Goal: Task Accomplishment & Management: Use online tool/utility

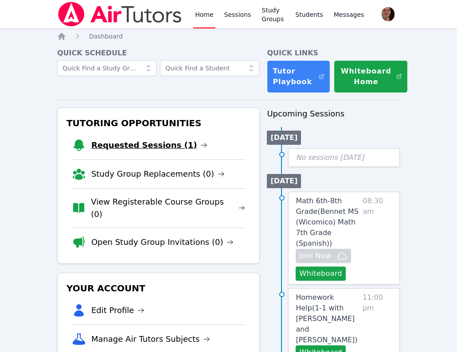
scroll to position [43, 0]
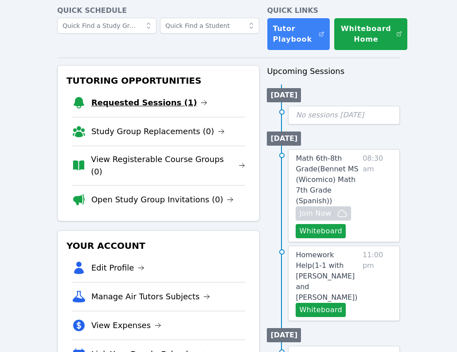
click at [133, 97] on link "Requested Sessions (1)" at bounding box center [149, 103] width 117 height 12
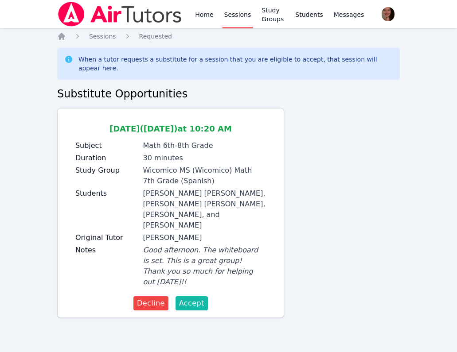
click at [189, 298] on span "Accept" at bounding box center [191, 303] width 25 height 11
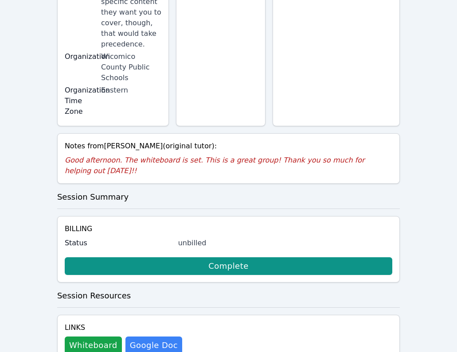
scroll to position [381, 0]
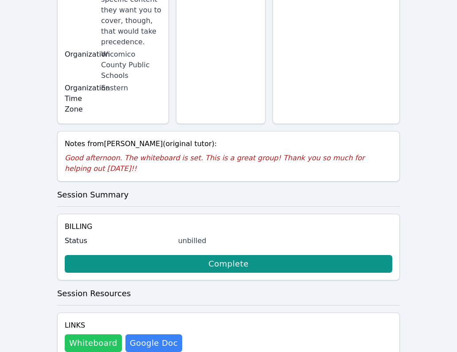
click at [94, 335] on button "Whiteboard" at bounding box center [93, 344] width 57 height 18
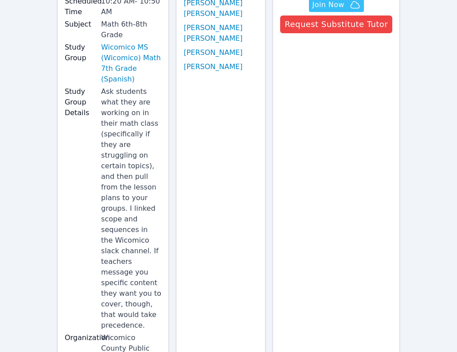
scroll to position [0, 0]
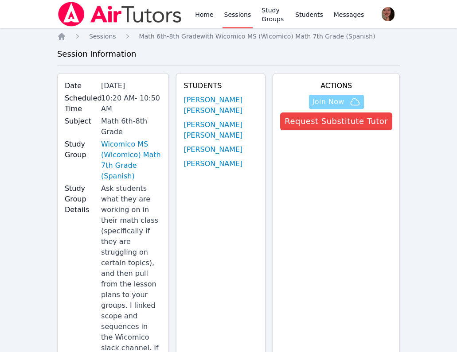
click at [327, 99] on span "Join Now" at bounding box center [328, 102] width 32 height 11
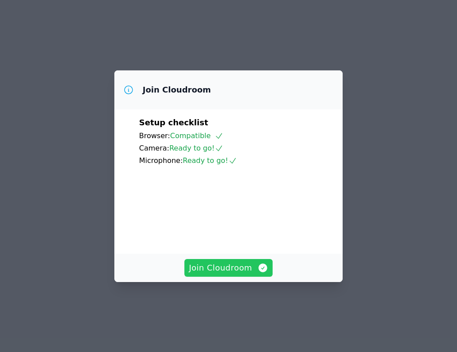
click at [233, 274] on span "Join Cloudroom" at bounding box center [228, 268] width 79 height 12
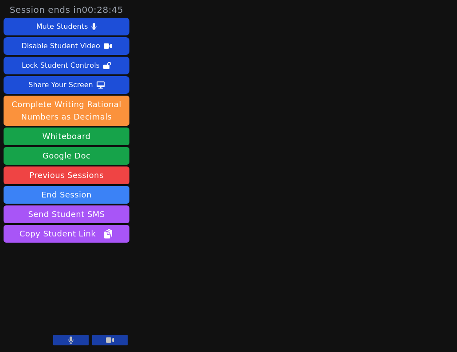
click at [232, 266] on div "Session ends in 00:28:45 Mute Students Disable Student Video Lock Student Contr…" at bounding box center [228, 176] width 457 height 352
click at [231, 266] on div "Session ends in 00:28:42 Mute Students Disable Student Video Lock Student Contr…" at bounding box center [228, 176] width 457 height 352
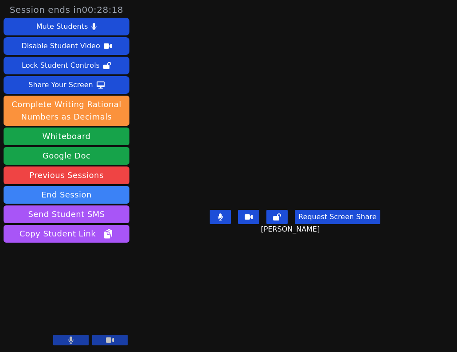
click at [227, 51] on main "Alison Burgos Morales Request Screen Share Alison Burgos Morales" at bounding box center [295, 176] width 222 height 352
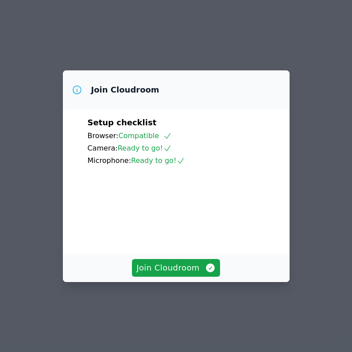
click at [164, 271] on div "Join Cloudroom" at bounding box center [176, 268] width 227 height 28
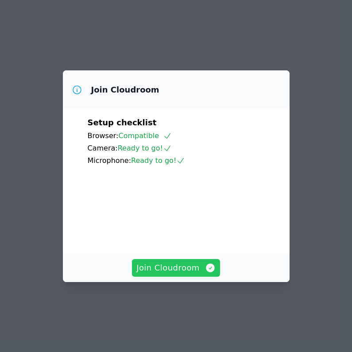
click at [165, 274] on span "Join Cloudroom" at bounding box center [175, 268] width 79 height 12
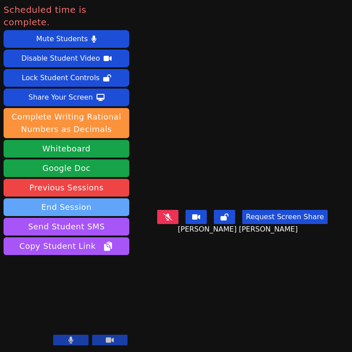
click at [94, 199] on button "End Session" at bounding box center [67, 208] width 126 height 18
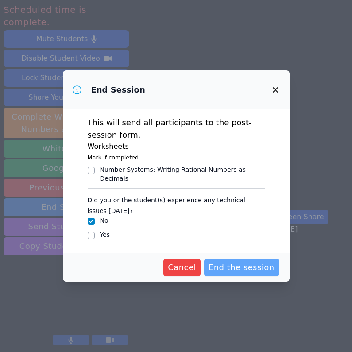
click at [233, 266] on span "End the session" at bounding box center [242, 267] width 66 height 12
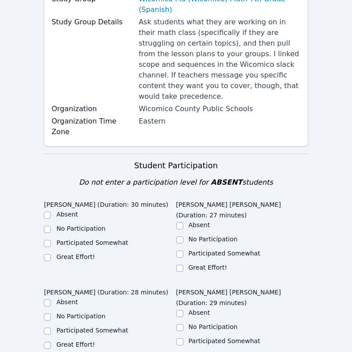
scroll to position [183, 0]
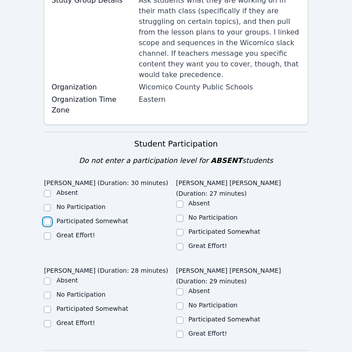
click at [50, 218] on input "Participated Somewhat" at bounding box center [47, 221] width 7 height 7
checkbox input "true"
click at [179, 229] on input "Participated Somewhat" at bounding box center [179, 232] width 7 height 7
checkbox input "true"
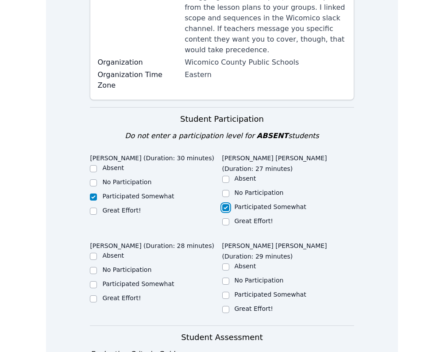
scroll to position [188, 0]
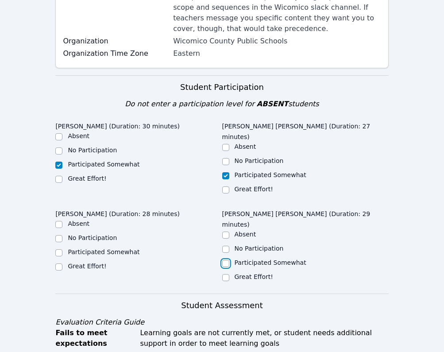
click at [227, 260] on input "Participated Somewhat" at bounding box center [225, 263] width 7 height 7
checkbox input "true"
click at [55, 249] on input "Participated Somewhat" at bounding box center [58, 252] width 7 height 7
checkbox input "true"
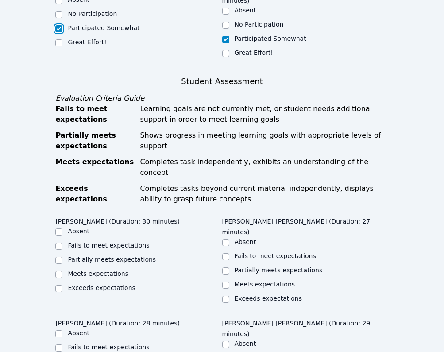
scroll to position [444, 0]
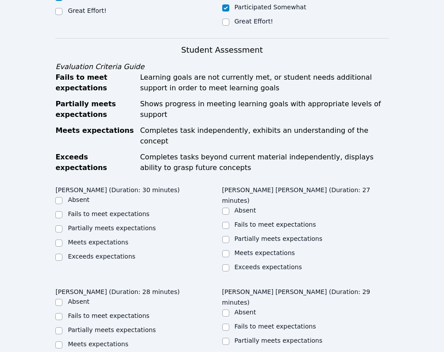
click at [58, 203] on ul "Absent Fails to meet expectations Partially meets expectations Meets expectatio…" at bounding box center [138, 228] width 167 height 67
click at [58, 224] on div at bounding box center [58, 229] width 7 height 11
click at [58, 226] on input "Partially meets expectations" at bounding box center [58, 229] width 7 height 7
checkbox input "true"
click at [226, 236] on input "Partially meets expectations" at bounding box center [225, 239] width 7 height 7
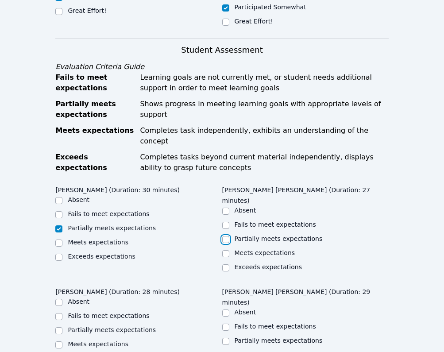
checkbox input "true"
click at [60, 327] on input "Partially meets expectations" at bounding box center [58, 330] width 7 height 7
checkbox input "true"
click at [225, 338] on input "Partially meets expectations" at bounding box center [225, 341] width 7 height 7
checkbox input "true"
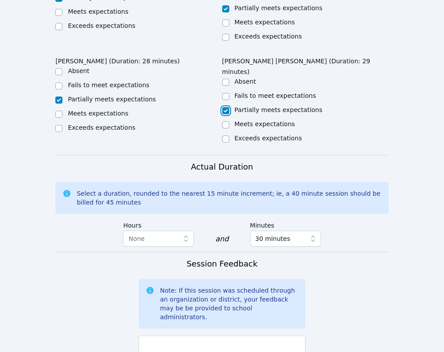
scroll to position [758, 0]
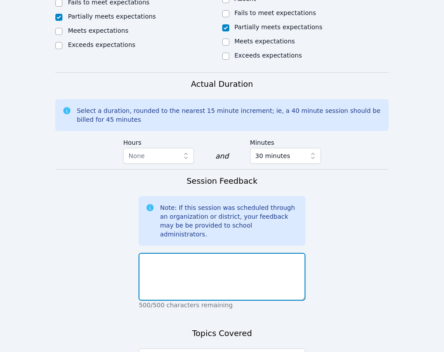
click at [192, 253] on textarea at bounding box center [222, 277] width 167 height 48
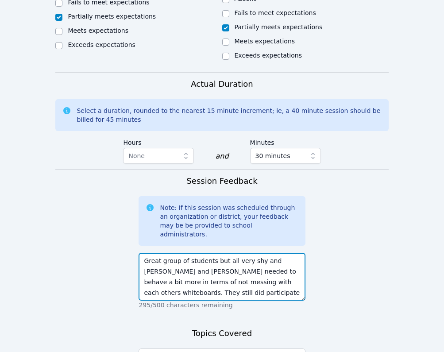
type textarea "Great group of students but all very shy and [PERSON_NAME] and [PERSON_NAME] ne…"
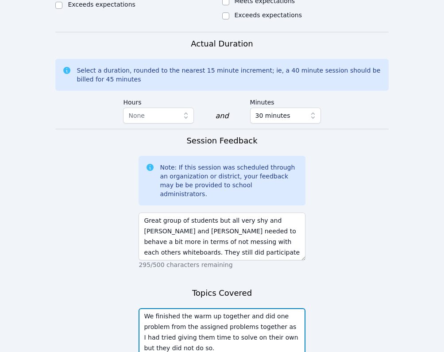
scroll to position [822, 0]
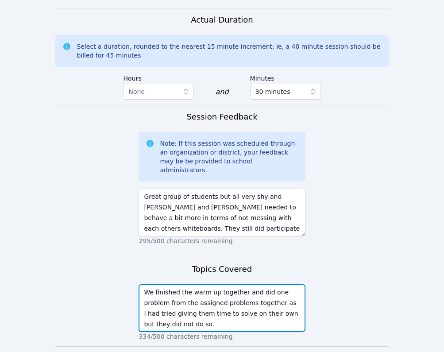
type textarea "We finished the warm up together and did one problem from the assigned problems…"
